Goal: Task Accomplishment & Management: Use online tool/utility

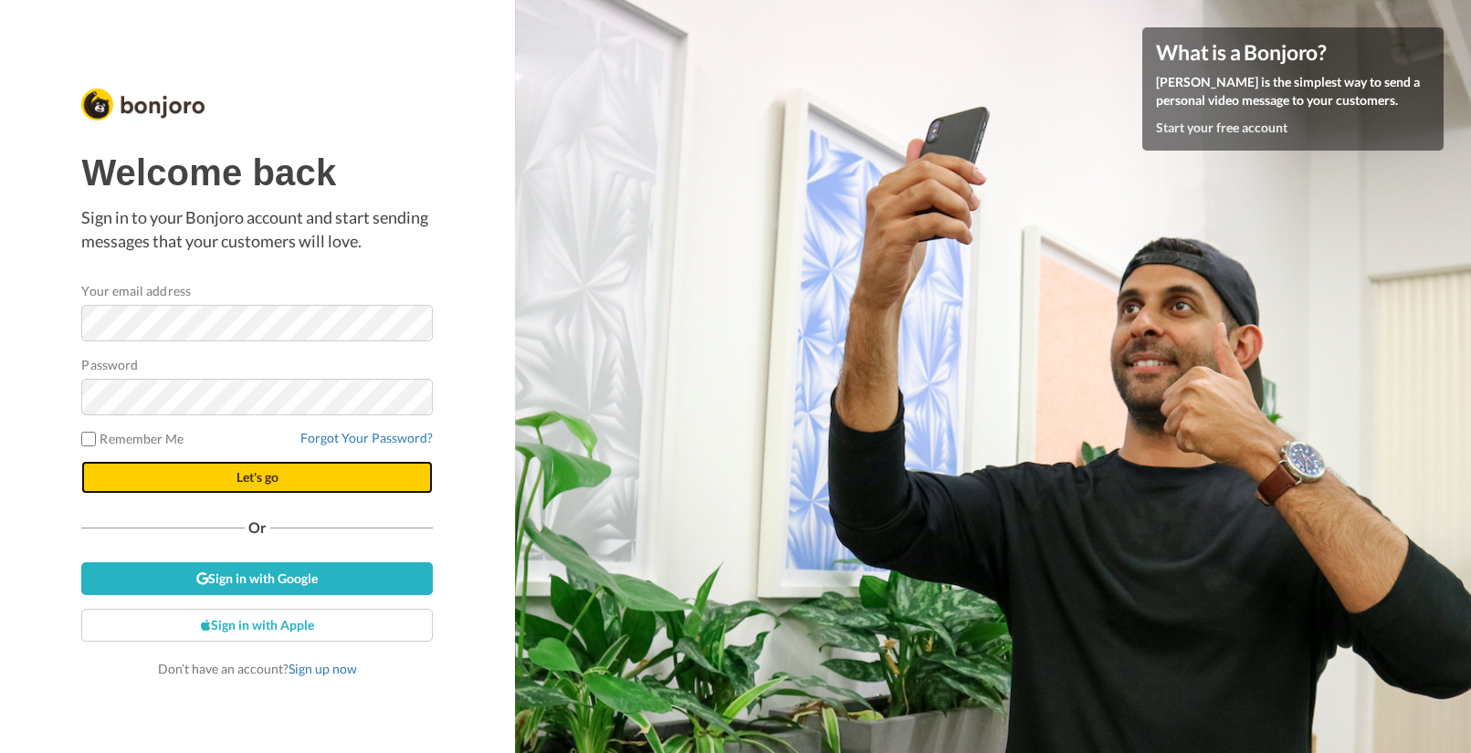
click at [247, 479] on span "Let's go" at bounding box center [257, 477] width 42 height 16
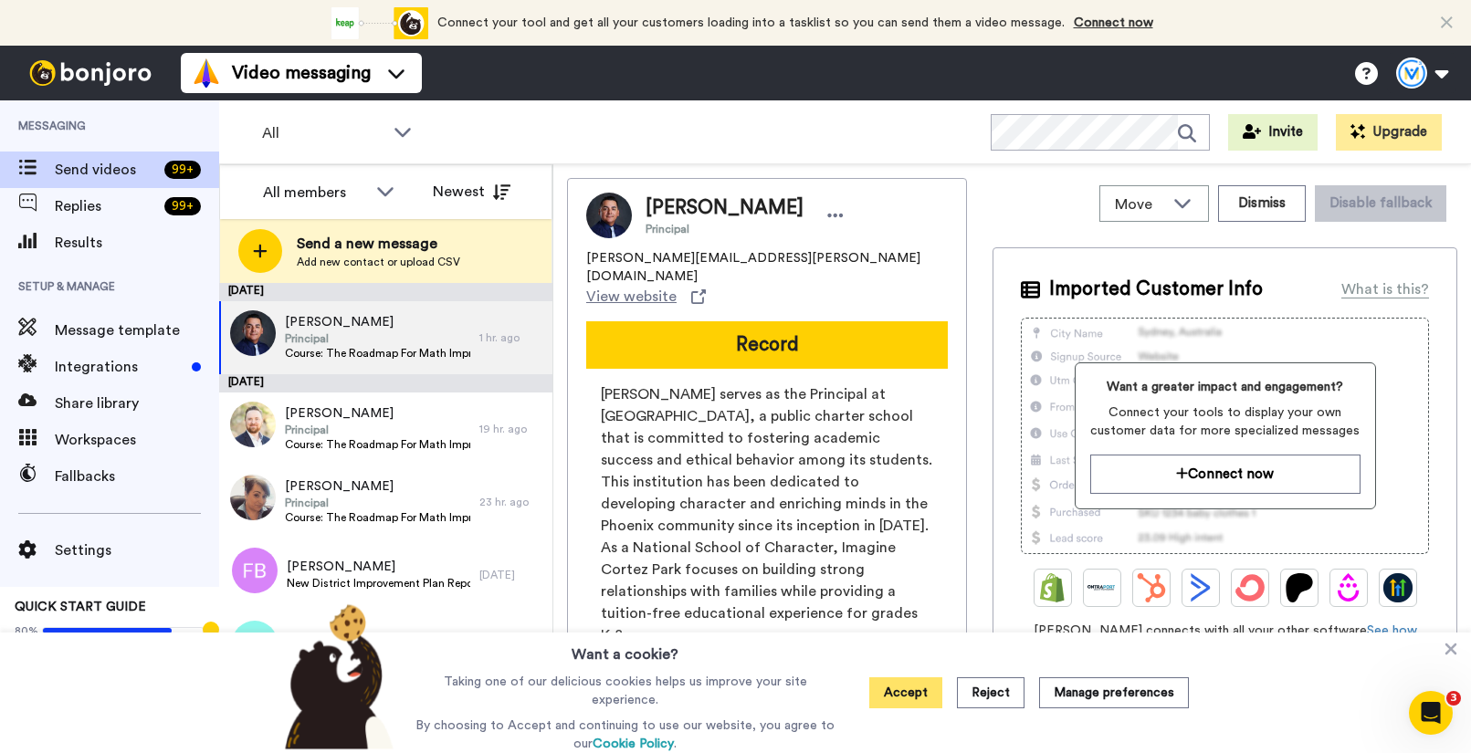
click at [939, 692] on button "Accept" at bounding box center [905, 692] width 73 height 31
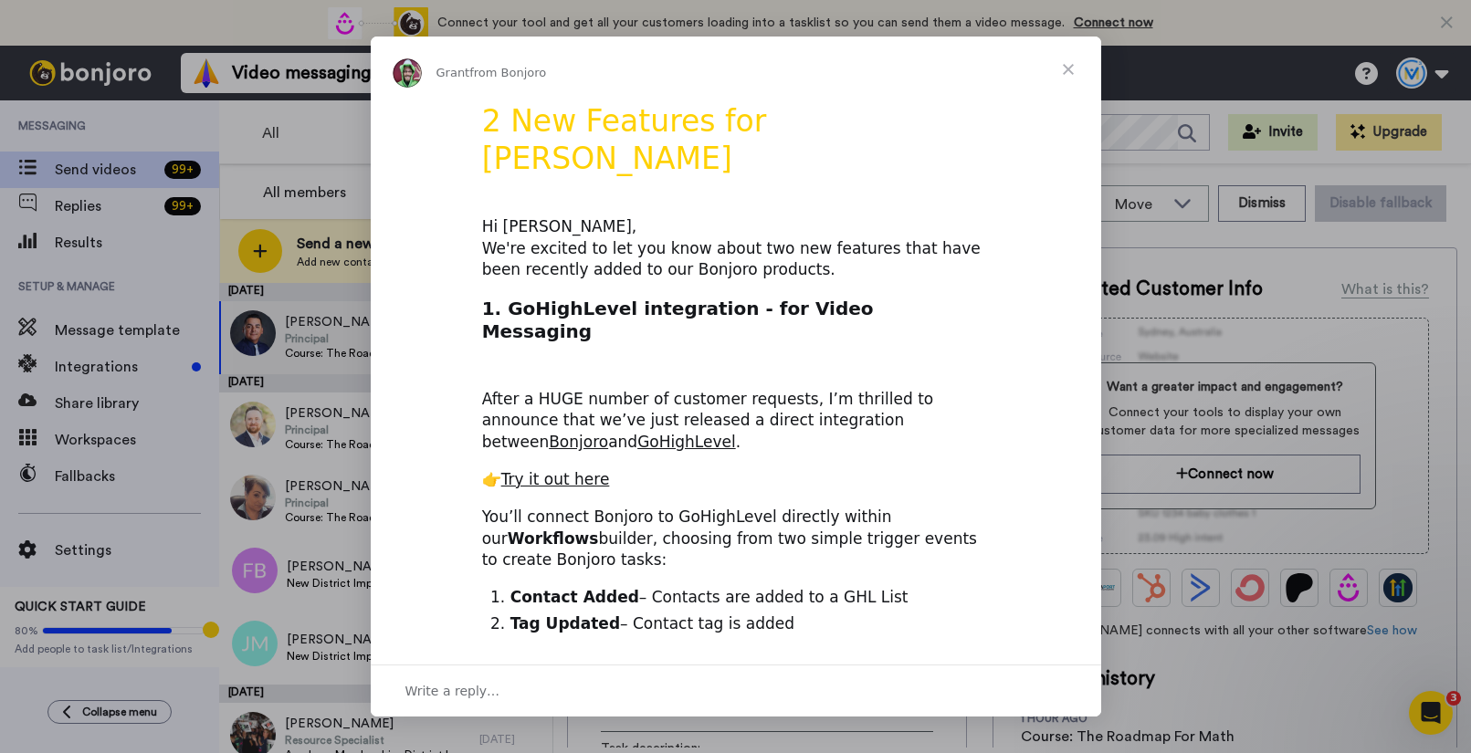
click at [1065, 66] on span "Close" at bounding box center [1068, 70] width 66 height 66
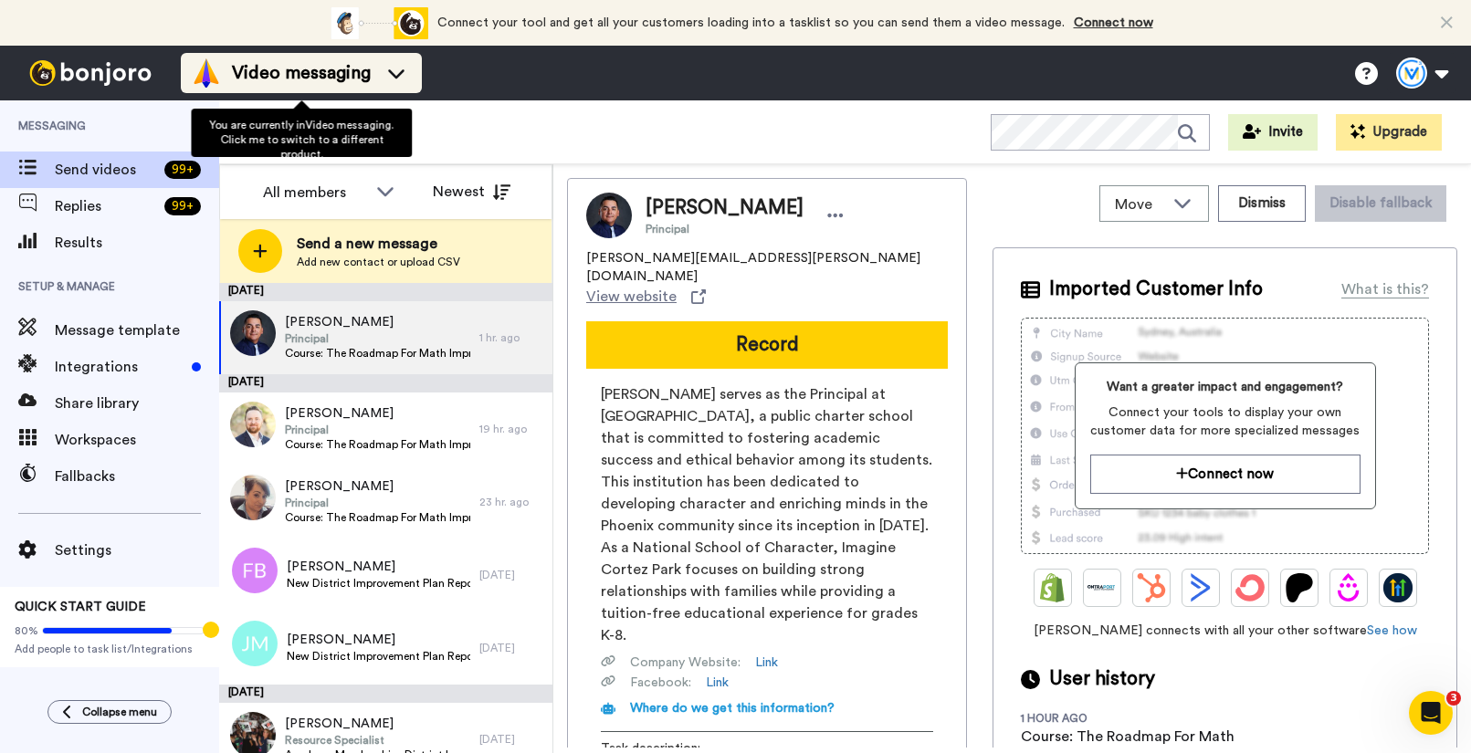
click at [295, 61] on span "Video messaging" at bounding box center [301, 73] width 139 height 26
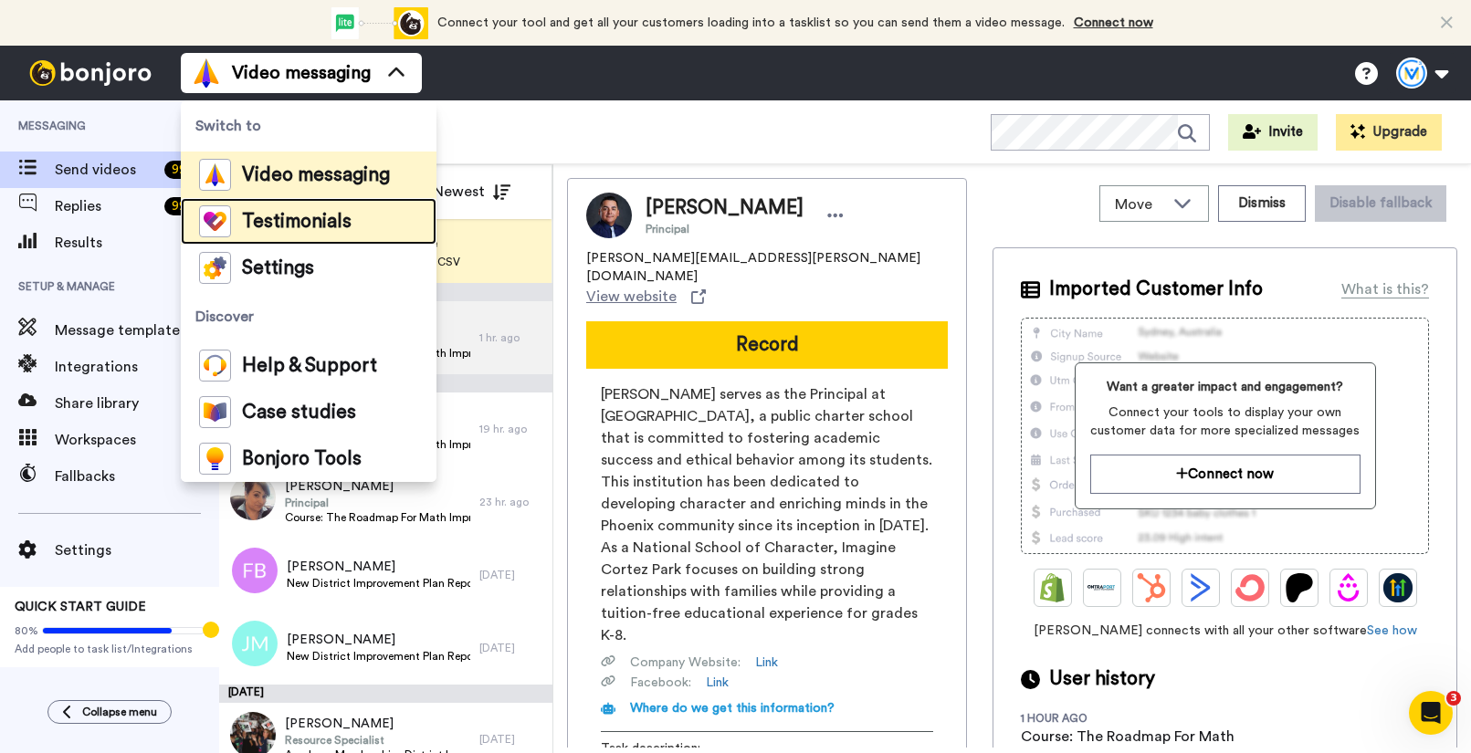
click at [278, 225] on span "Testimonials" at bounding box center [297, 222] width 110 height 18
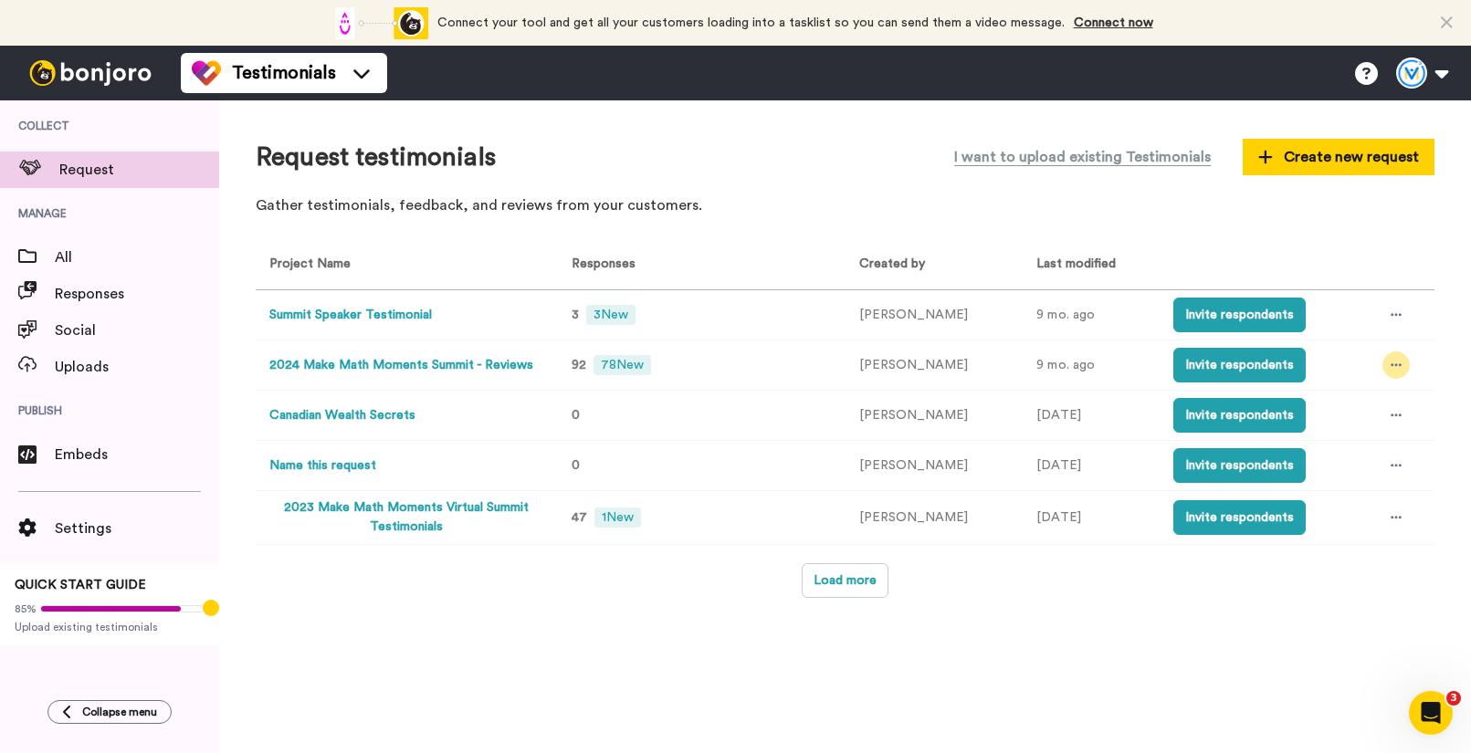
click at [1390, 368] on icon at bounding box center [1395, 365] width 11 height 13
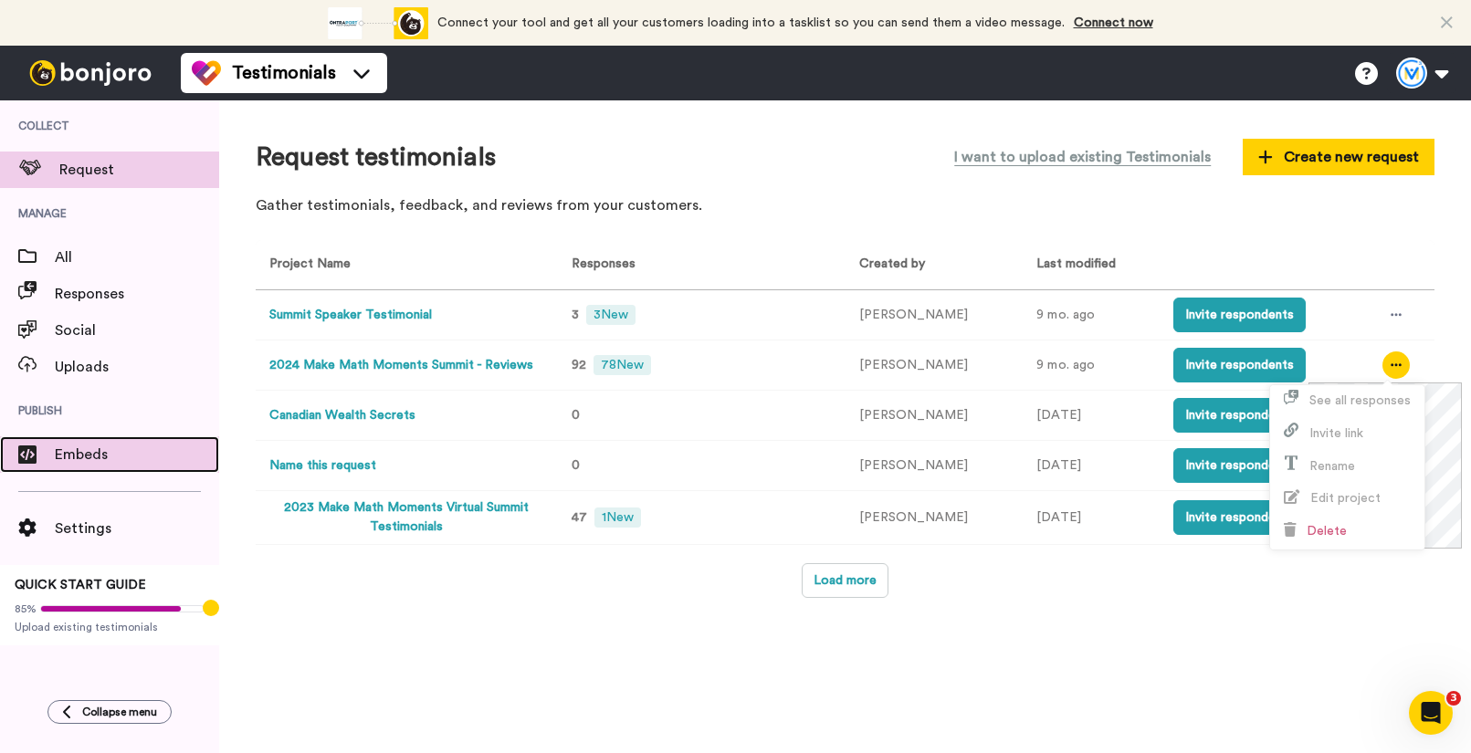
click at [107, 467] on div "Embeds" at bounding box center [109, 454] width 219 height 37
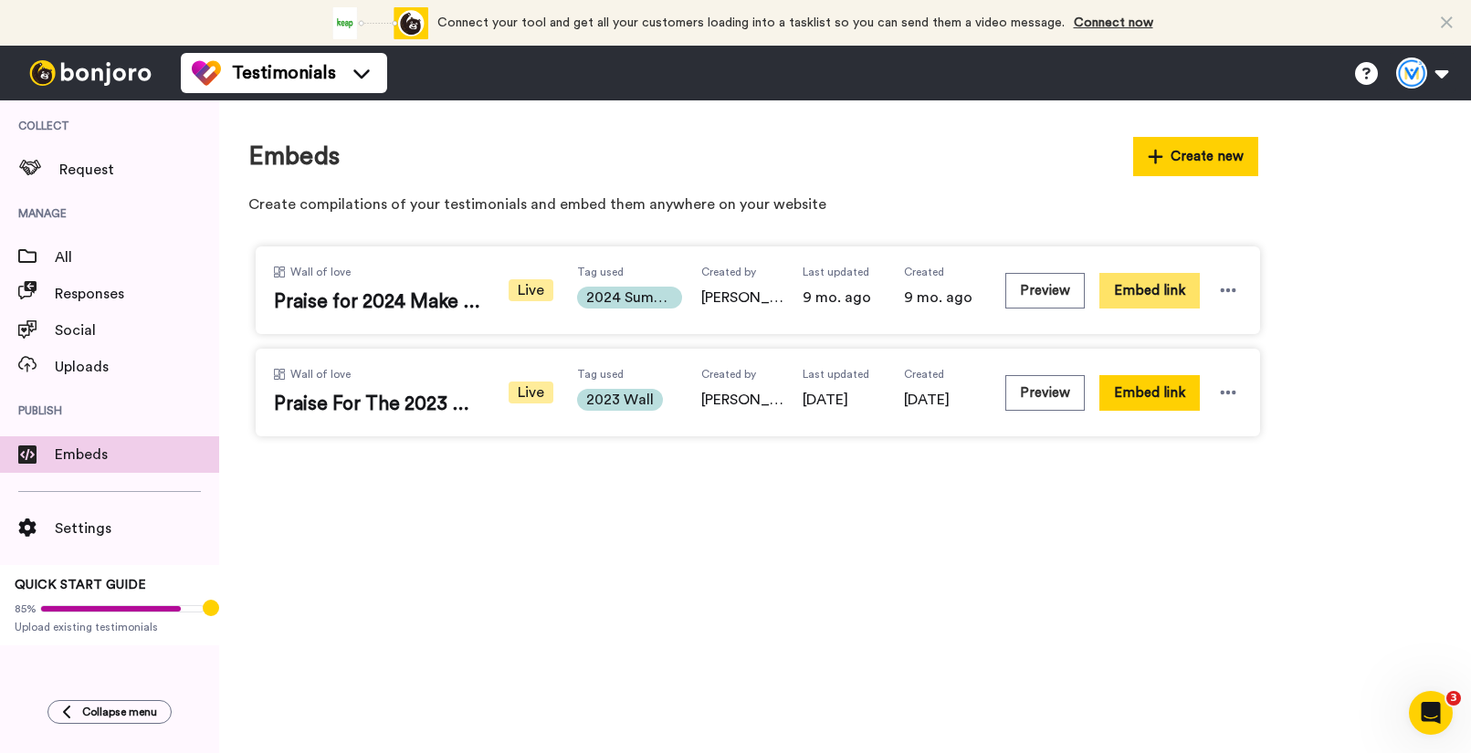
click at [1119, 295] on button "Embed link" at bounding box center [1149, 291] width 100 height 36
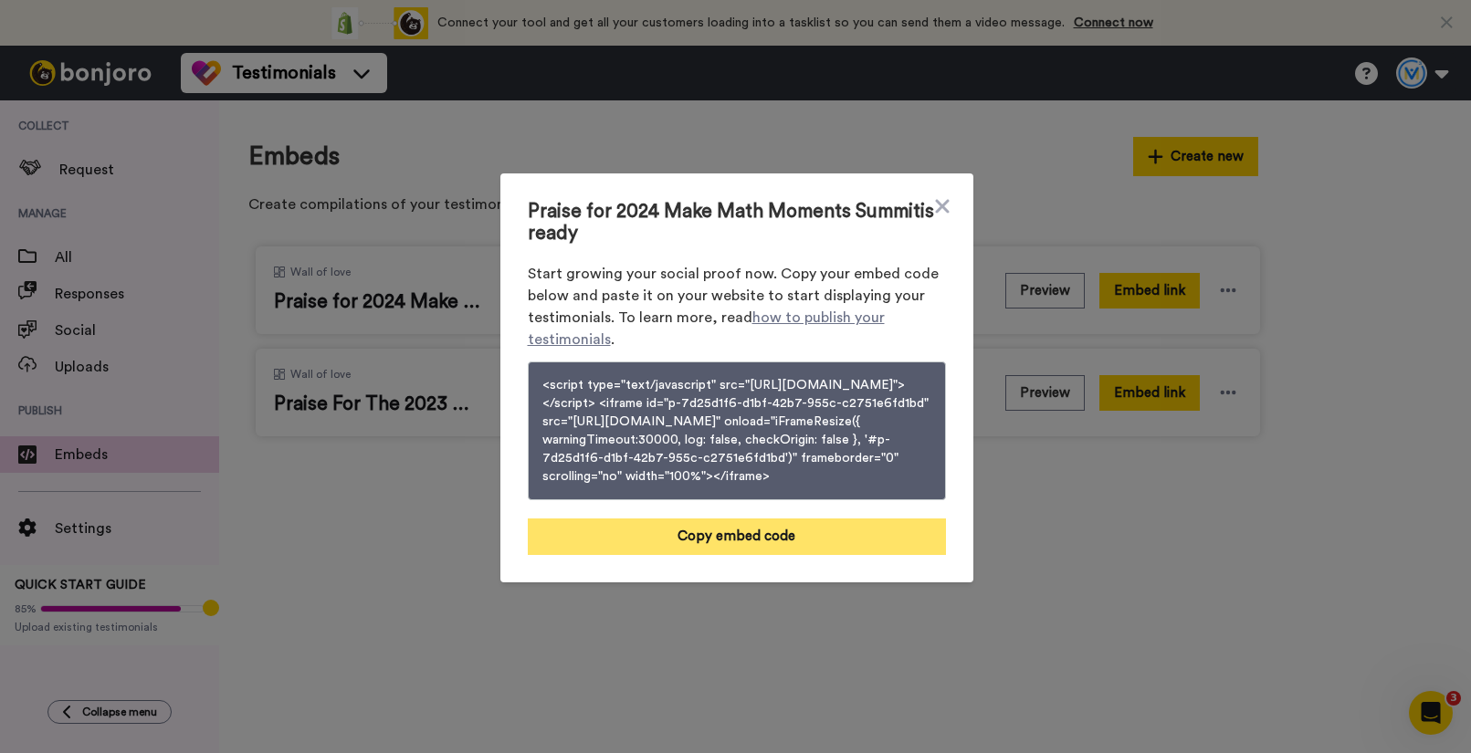
click at [806, 551] on button "Copy embed code" at bounding box center [737, 537] width 418 height 37
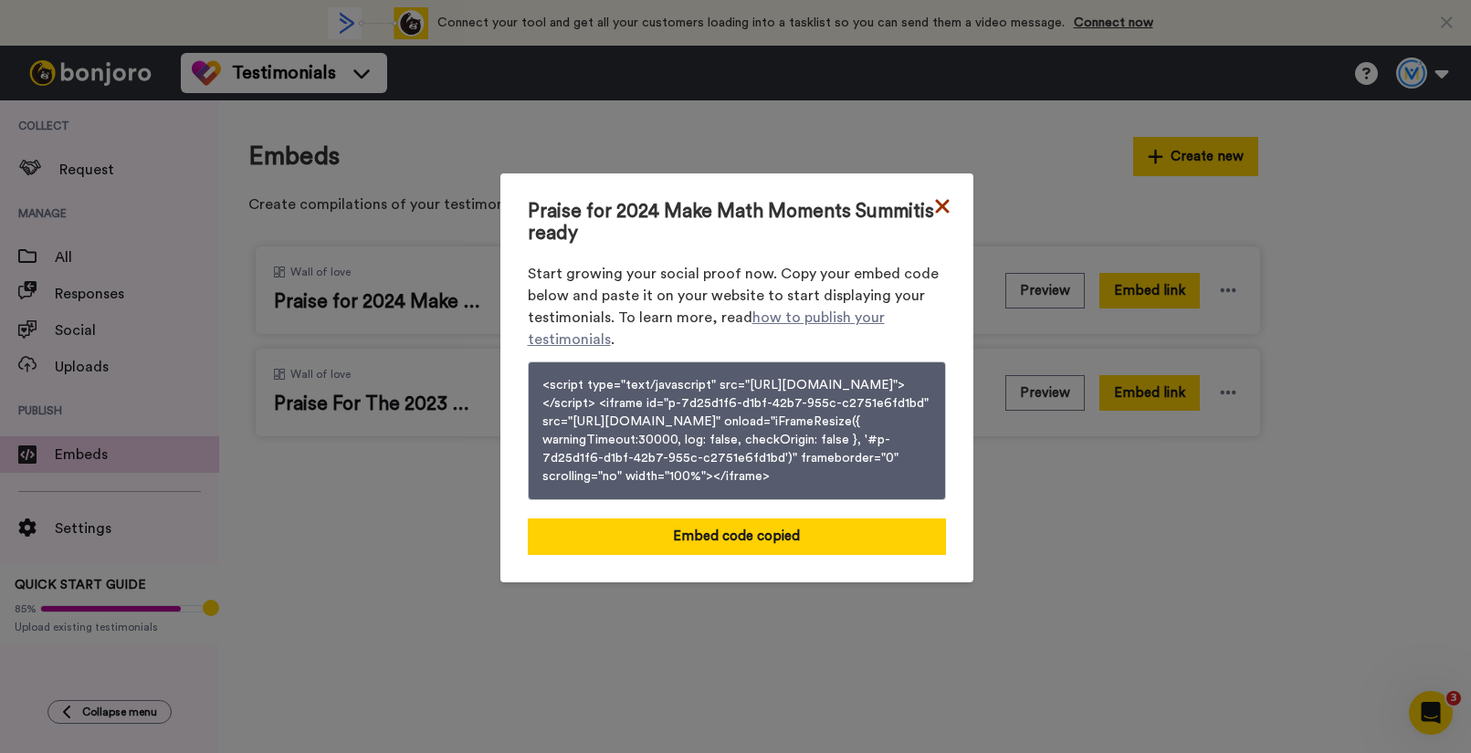
click at [942, 195] on icon at bounding box center [942, 206] width 18 height 22
